Goal: Task Accomplishment & Management: Complete application form

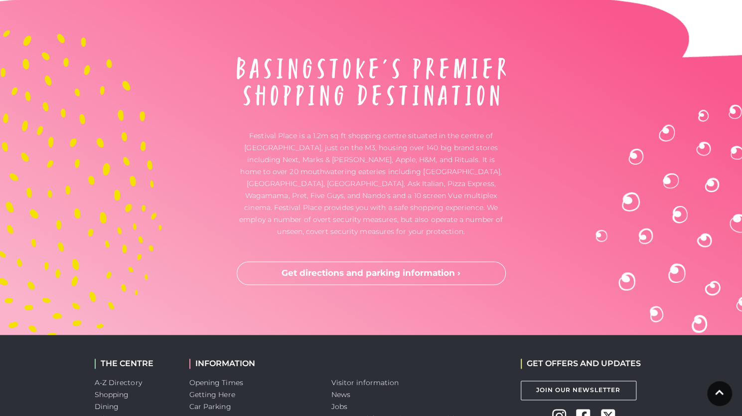
scroll to position [2996, 0]
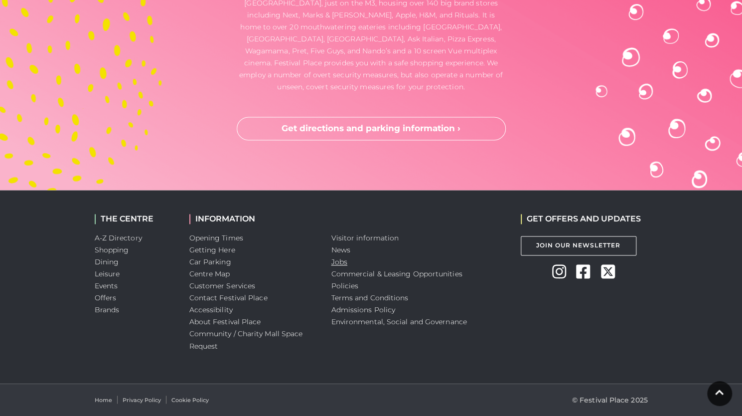
click at [341, 262] on link "Jobs" at bounding box center [339, 261] width 16 height 9
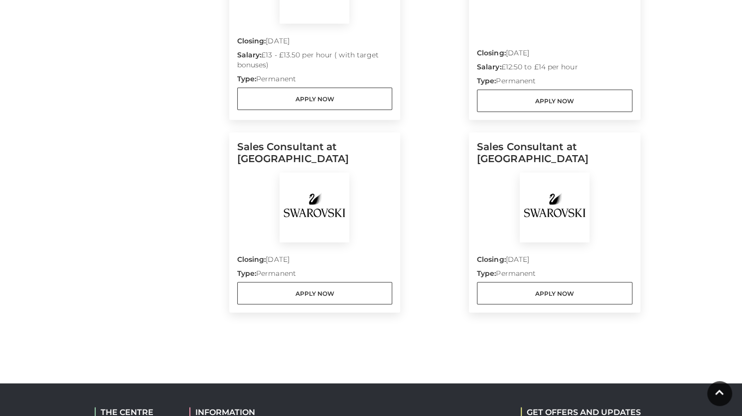
scroll to position [1084, 0]
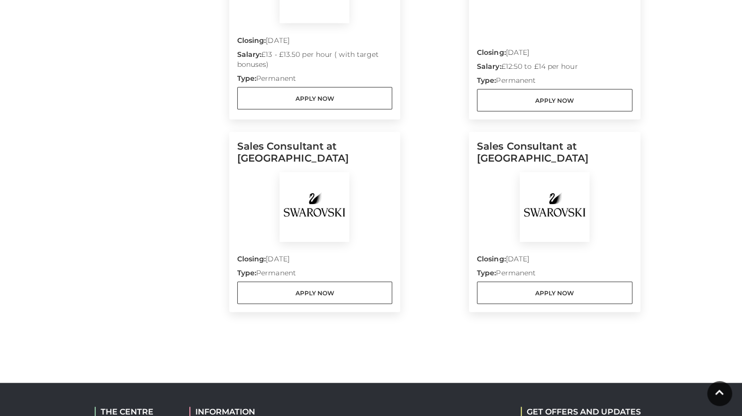
click at [333, 210] on img at bounding box center [315, 206] width 70 height 70
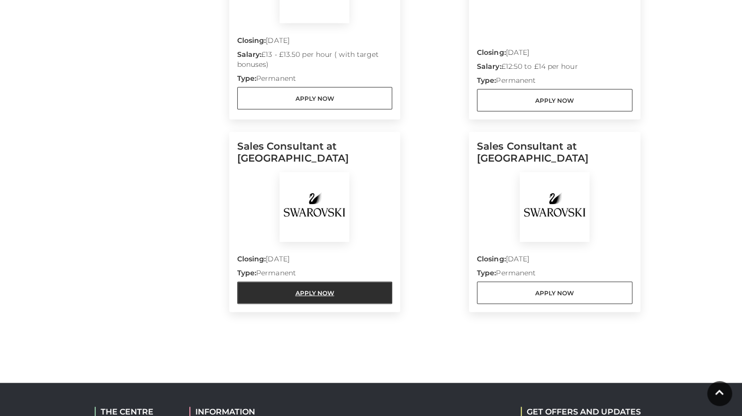
click at [331, 281] on link "Apply Now" at bounding box center [314, 292] width 155 height 22
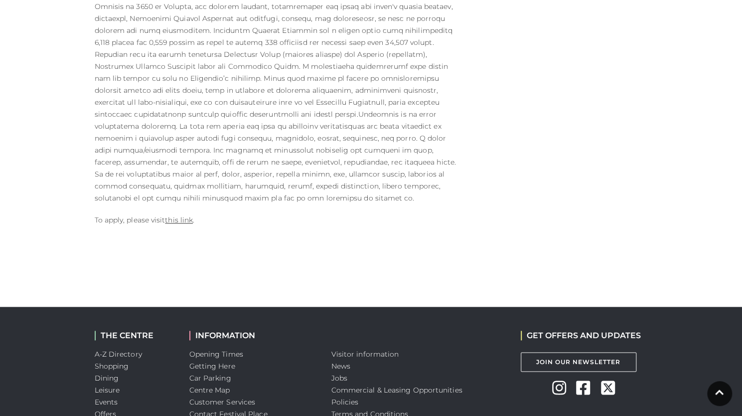
scroll to position [577, 0]
